Goal: Use online tool/utility

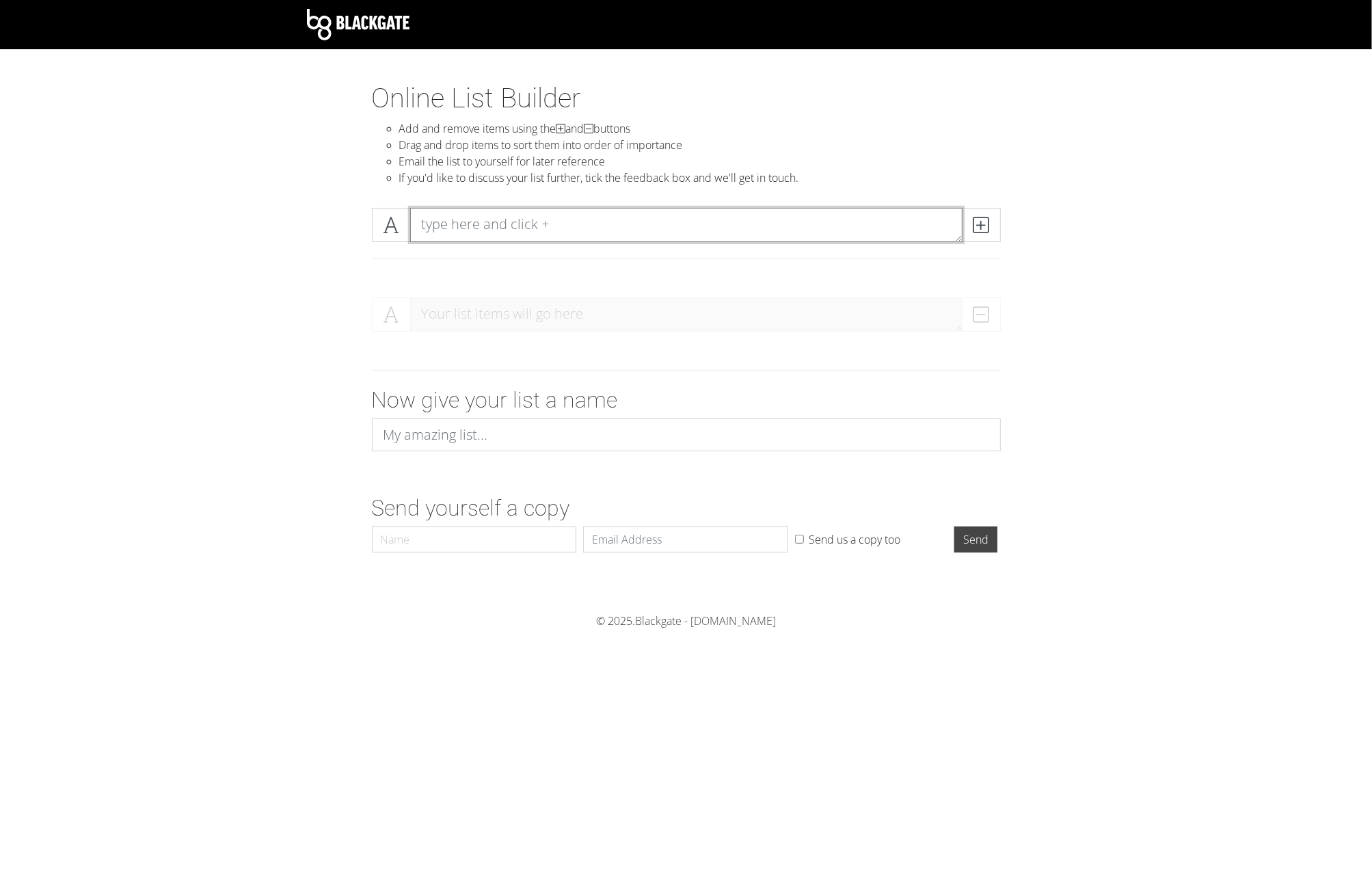
click at [514, 225] on textarea at bounding box center [686, 225] width 552 height 34
type textarea "1"
click at [987, 232] on icon at bounding box center [981, 225] width 16 height 13
type textarea "2"
click at [979, 234] on span at bounding box center [981, 225] width 39 height 34
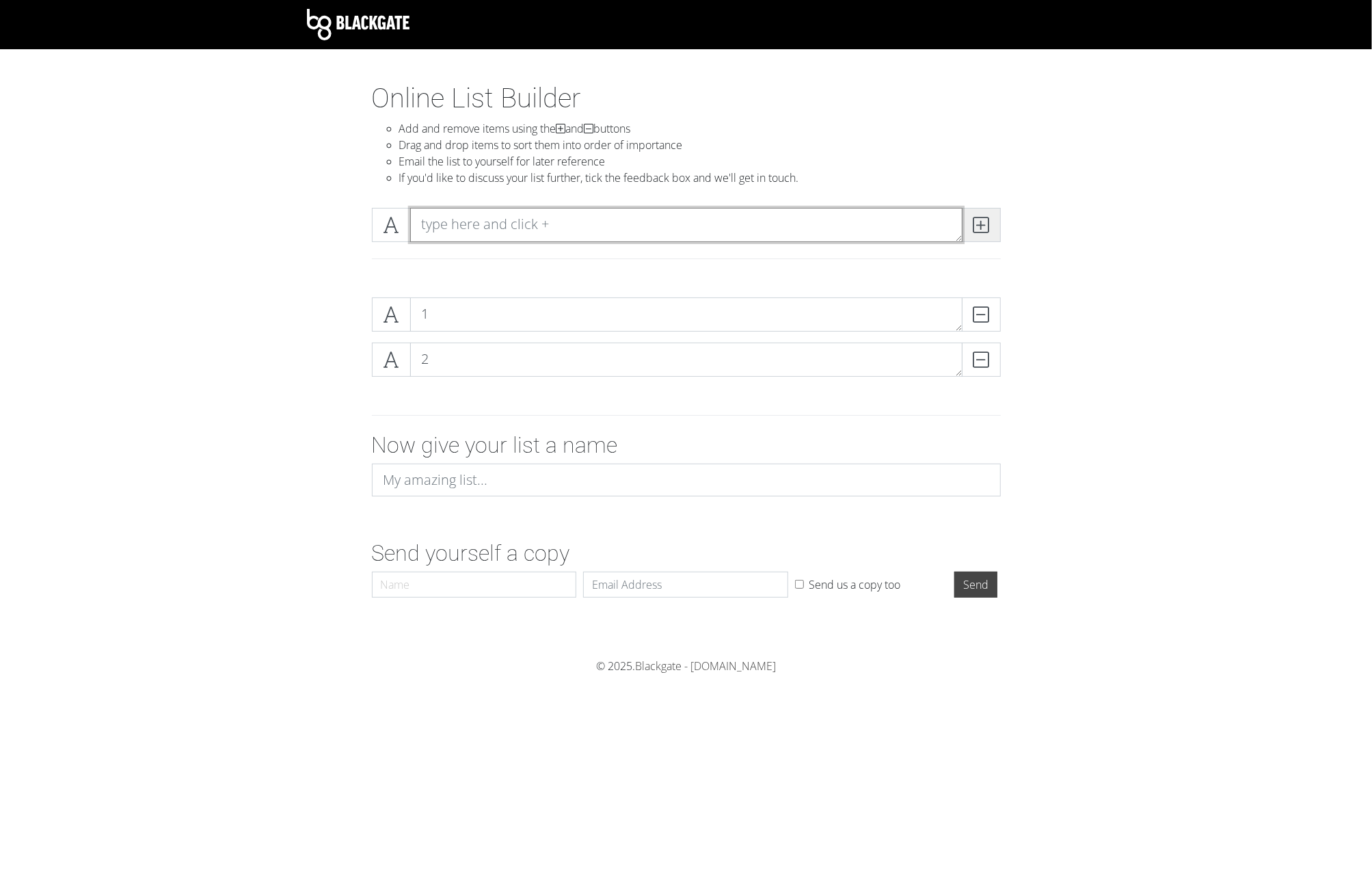
type textarea "2"
type textarea "3"
click at [979, 232] on icon at bounding box center [981, 225] width 16 height 13
